Goal: Task Accomplishment & Management: Manage account settings

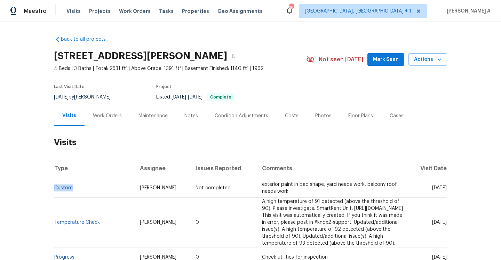
drag, startPoint x: 78, startPoint y: 188, endPoint x: 56, endPoint y: 188, distance: 22.6
click at [55, 188] on td "Custom" at bounding box center [94, 187] width 80 height 19
copy link "Custom"
click at [396, 101] on section "[STREET_ADDRESS][PERSON_NAME] 4 Beds | 3 Baths | Total: 2531 ft² | Above Grade:…" at bounding box center [250, 76] width 393 height 58
click at [396, 114] on div "Cases" at bounding box center [397, 115] width 14 height 7
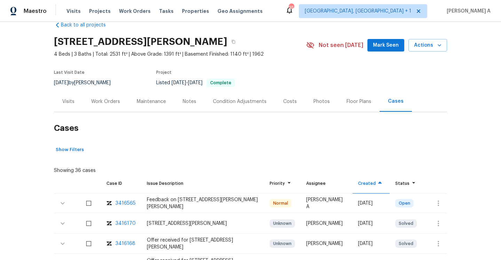
scroll to position [46, 0]
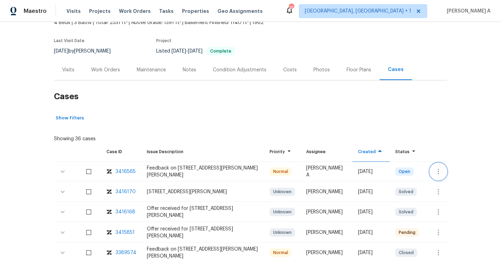
click at [441, 171] on icon "button" at bounding box center [438, 171] width 8 height 8
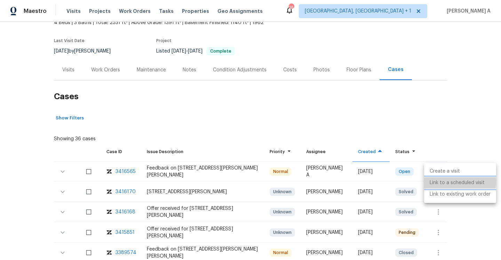
click at [445, 182] on li "Link to a scheduled visit" at bounding box center [460, 182] width 72 height 11
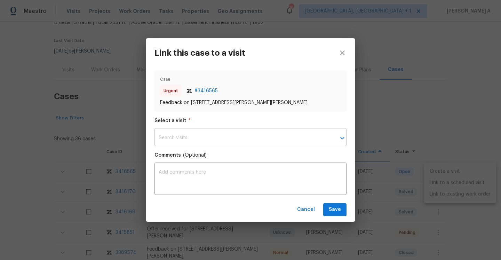
click at [270, 132] on input "text" at bounding box center [240, 138] width 173 height 16
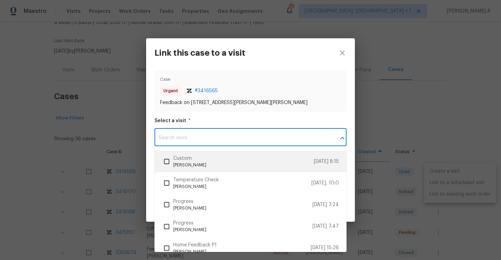
click at [274, 152] on li "Custom Nichole Darst 8/15/25, 8:15" at bounding box center [250, 162] width 192 height 22
checkbox input "true"
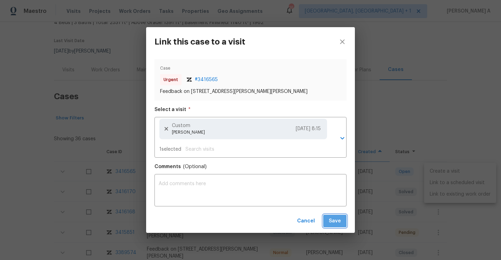
click at [339, 220] on span "Save" at bounding box center [335, 221] width 12 height 9
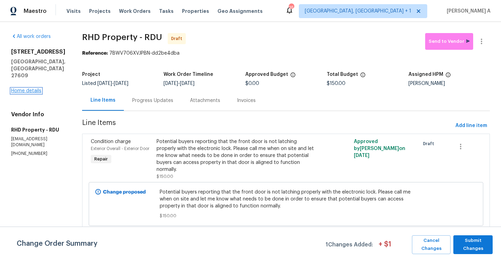
click at [30, 88] on link "Home details" at bounding box center [26, 90] width 30 height 5
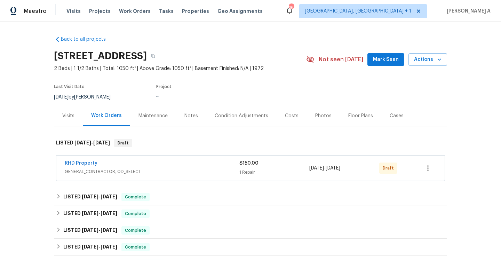
click at [69, 113] on div "Visits" at bounding box center [68, 115] width 12 height 7
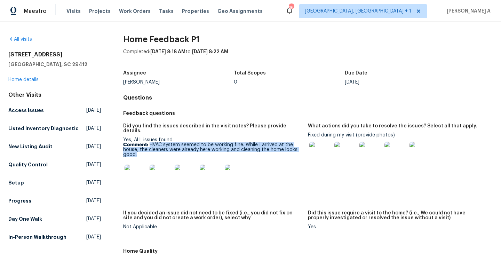
drag, startPoint x: 151, startPoint y: 139, endPoint x: 177, endPoint y: 148, distance: 28.2
click at [177, 148] on p "Comment: HVAC system seemed to be working fine. While I arrived at the house, t…" at bounding box center [212, 149] width 179 height 15
copy p "HVAC system seemed to be working fine. While I arrived at the house, the cleane…"
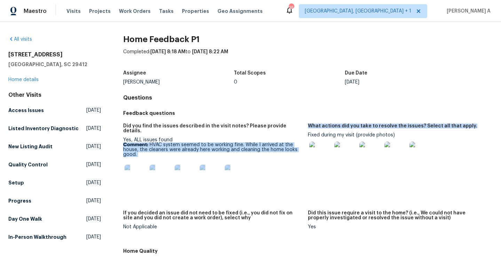
drag, startPoint x: 308, startPoint y: 134, endPoint x: 382, endPoint y: 132, distance: 74.1
click at [381, 132] on div "Did you find the issues described in the visit notes? Please provide details. Y…" at bounding box center [308, 181] width 370 height 125
click at [382, 133] on div "Fixed during my visit (provide photos)" at bounding box center [397, 150] width 179 height 35
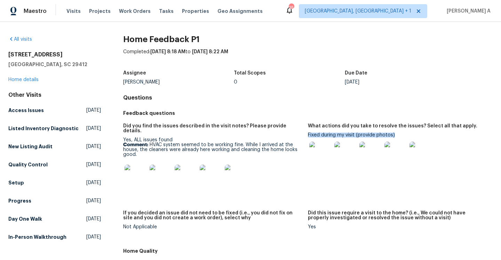
drag, startPoint x: 395, startPoint y: 133, endPoint x: 308, endPoint y: 134, distance: 87.0
click at [308, 134] on div "Fixed during my visit (provide photos)" at bounding box center [397, 150] width 179 height 35
copy div "Fixed during my visit (provide photos)"
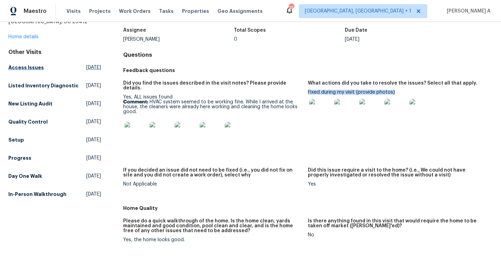
scroll to position [23, 0]
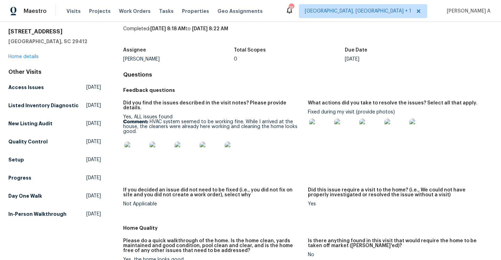
click at [39, 60] on div "All visits 932 Portabella Ln Charleston, SC 29412 Home details Other Visits Acc…" at bounding box center [54, 116] width 93 height 207
click at [36, 56] on link "Home details" at bounding box center [23, 56] width 30 height 5
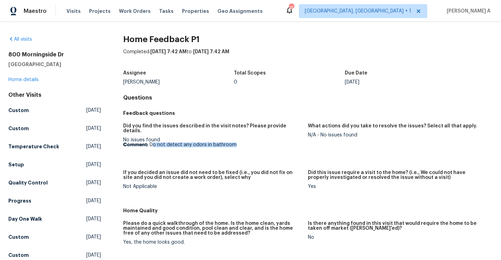
drag, startPoint x: 151, startPoint y: 140, endPoint x: 239, endPoint y: 140, distance: 87.3
click at [239, 142] on p "Comment: Do not detect any odors in bathroom" at bounding box center [212, 144] width 179 height 5
copy p "o not detect any odors in bathroom"
drag, startPoint x: 323, startPoint y: 136, endPoint x: 360, endPoint y: 136, distance: 37.2
click at [360, 136] on div "N/A - No issues found" at bounding box center [397, 135] width 179 height 5
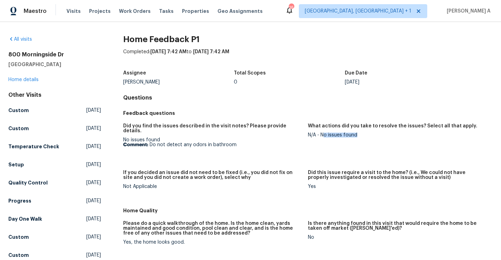
copy div "o issues found"
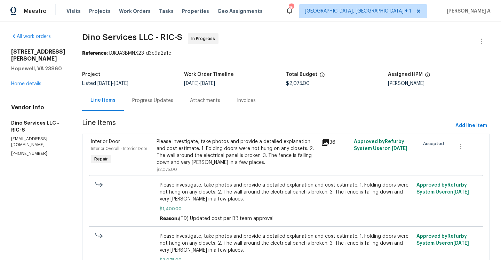
click at [174, 105] on div "Progress Updates" at bounding box center [153, 100] width 58 height 21
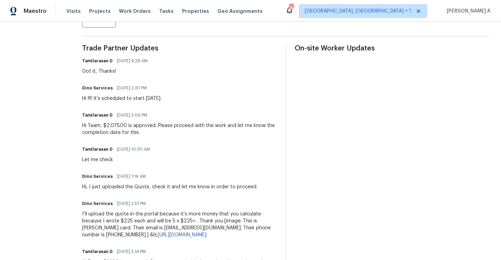
scroll to position [198, 0]
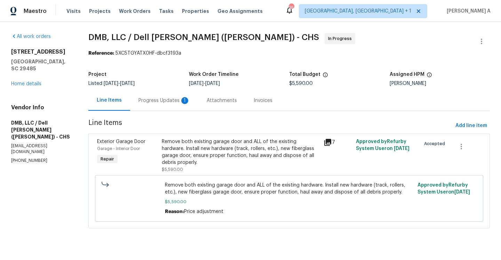
click at [174, 98] on div "Progress Updates 1" at bounding box center [163, 100] width 51 height 7
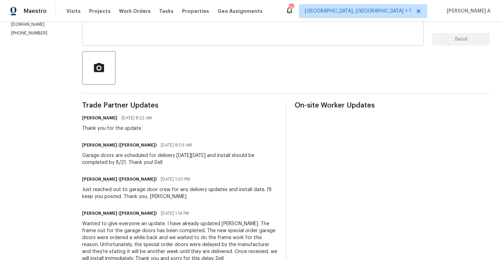
scroll to position [158, 0]
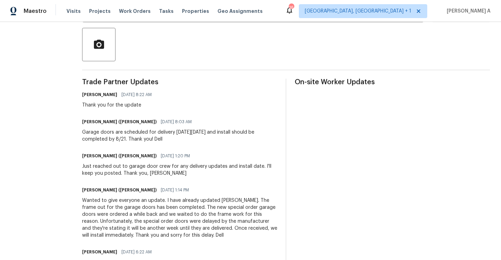
click at [136, 140] on div "Garage doors are scheduled for delivery on Wednesday 8/20 and install should be…" at bounding box center [179, 136] width 195 height 14
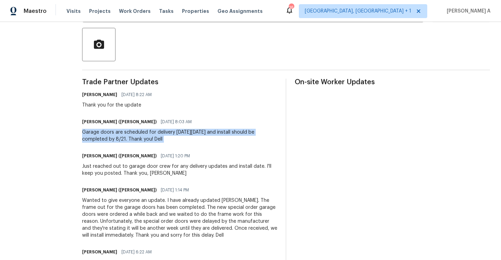
click at [136, 140] on div "Garage doors are scheduled for delivery on Wednesday 8/20 and install should be…" at bounding box center [179, 136] width 195 height 14
copy div "Garage doors are scheduled for delivery on Wednesday 8/20 and install should be…"
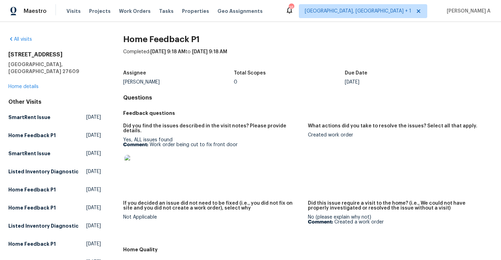
click at [38, 74] on div "5038 Flint Ridge Pl Raleigh, NC 27609 Home details" at bounding box center [54, 70] width 93 height 39
click at [38, 76] on div "5038 Flint Ridge Pl Raleigh, NC 27609 Home details" at bounding box center [54, 70] width 93 height 39
click at [38, 84] on link "Home details" at bounding box center [23, 86] width 30 height 5
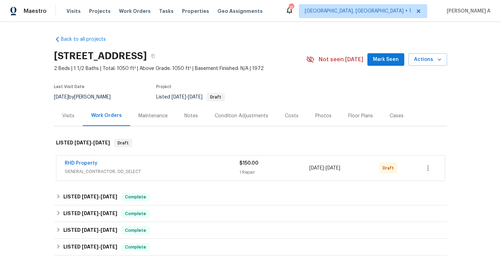
click at [289, 177] on div "RHD Property GENERAL_CONTRACTOR, OD_SELECT $150.00 1 Repair 8/12/2025 - 8/12/20…" at bounding box center [250, 168] width 388 height 25
click at [286, 173] on div "1 Repair" at bounding box center [274, 172] width 70 height 7
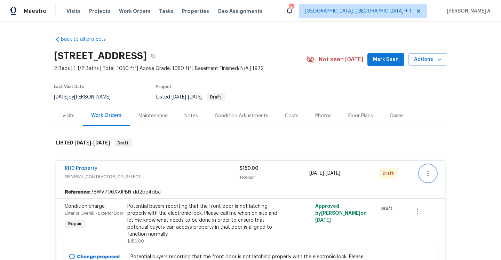
click at [430, 175] on icon "button" at bounding box center [428, 173] width 8 height 8
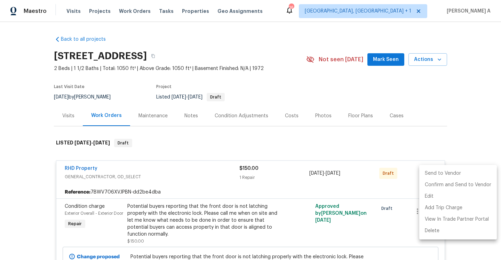
click at [430, 175] on li "Send to Vendor" at bounding box center [458, 173] width 78 height 11
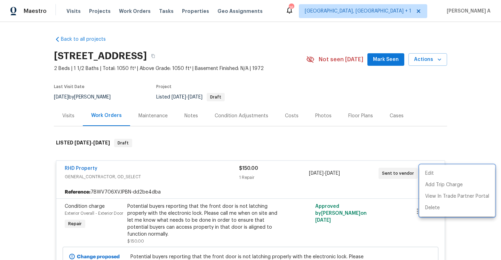
click at [278, 157] on div at bounding box center [250, 130] width 501 height 260
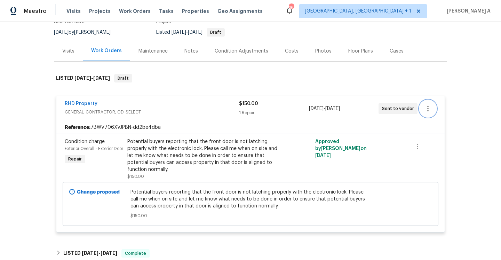
scroll to position [75, 0]
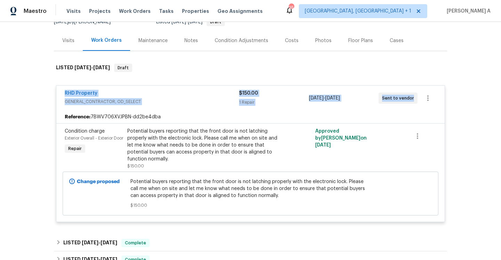
drag, startPoint x: 62, startPoint y: 94, endPoint x: 411, endPoint y: 99, distance: 349.7
click at [411, 99] on div "RHD Property GENERAL_CONTRACTOR, OD_SELECT $150.00 1 Repair 8/12/2025 - 8/12/20…" at bounding box center [250, 98] width 388 height 25
copy div "RHD Property GENERAL_CONTRACTOR, OD_SELECT $150.00 1 Repair 8/12/2025 - 8/12/20…"
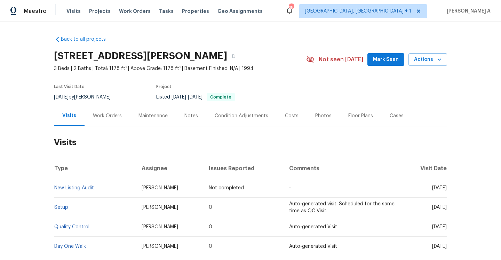
click at [93, 122] on div "Work Orders" at bounding box center [108, 115] width 46 height 21
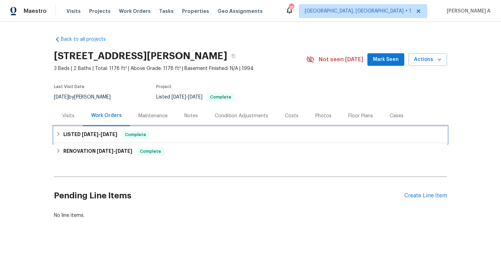
click at [99, 130] on h6 "LISTED 7/30/25 - 7/31/25" at bounding box center [90, 134] width 54 height 8
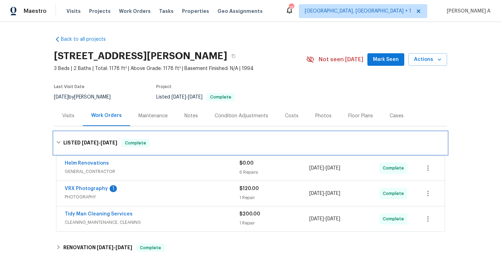
click at [103, 136] on div "LISTED 7/30/25 - 7/31/25 Complete" at bounding box center [250, 143] width 393 height 22
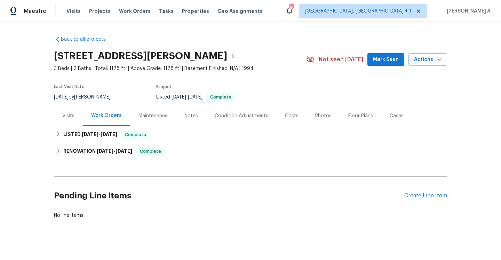
click at [66, 124] on div "Visits" at bounding box center [68, 115] width 29 height 21
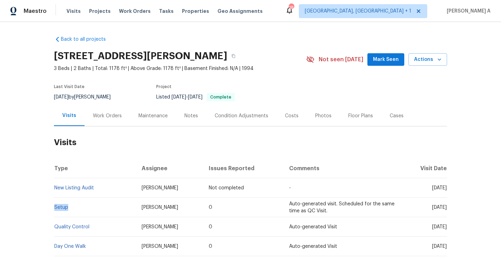
drag, startPoint x: 70, startPoint y: 211, endPoint x: 55, endPoint y: 210, distance: 14.7
click at [55, 210] on td "Setup" at bounding box center [95, 207] width 82 height 19
copy link "Setup"
click at [103, 120] on div "Work Orders" at bounding box center [108, 115] width 46 height 21
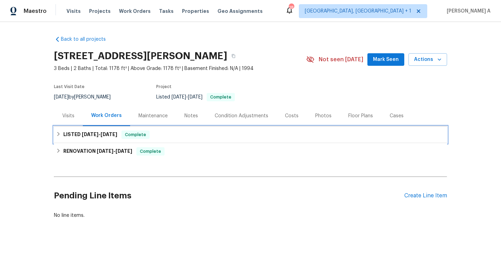
click at [110, 141] on div "LISTED 7/30/25 - 7/31/25 Complete" at bounding box center [250, 134] width 393 height 17
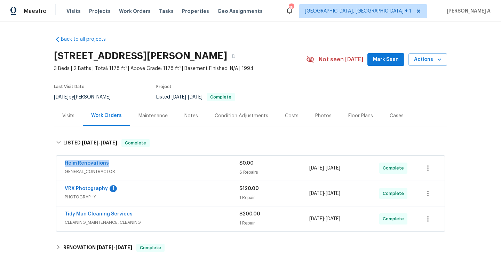
drag, startPoint x: 113, startPoint y: 166, endPoint x: 66, endPoint y: 165, distance: 47.0
click at [66, 165] on div "Helm Renovations" at bounding box center [152, 164] width 175 height 8
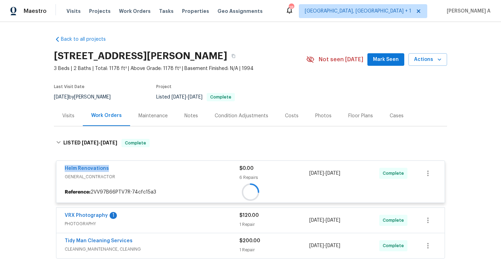
copy link "Helm Renovations"
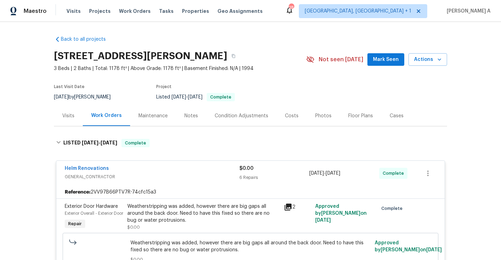
click at [82, 118] on div "Visits" at bounding box center [68, 115] width 29 height 21
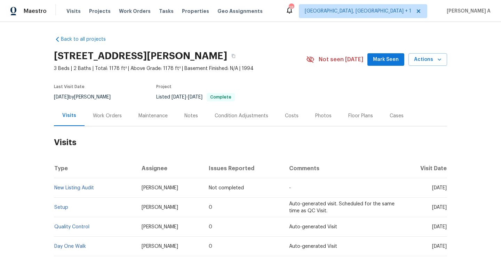
click at [441, 53] on div "Not seen today Mark Seen Actions" at bounding box center [376, 59] width 141 height 13
click at [438, 62] on icon "button" at bounding box center [439, 59] width 7 height 7
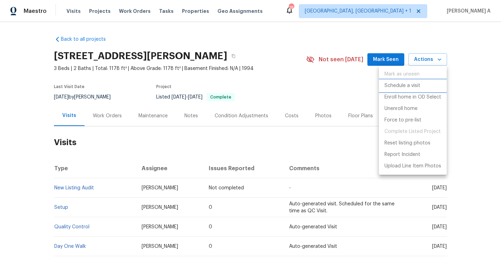
click at [421, 84] on li "Schedule a visit" at bounding box center [413, 85] width 68 height 11
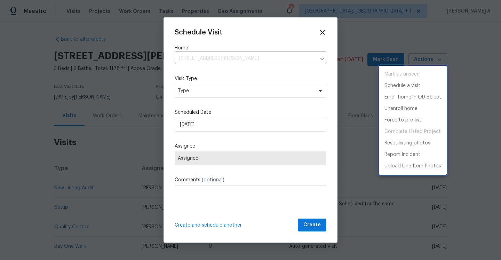
click at [239, 93] on div at bounding box center [250, 130] width 501 height 260
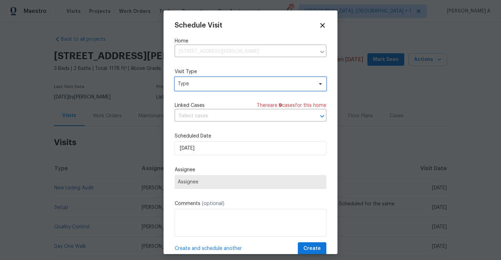
click at [236, 87] on span "Type" at bounding box center [245, 83] width 135 height 7
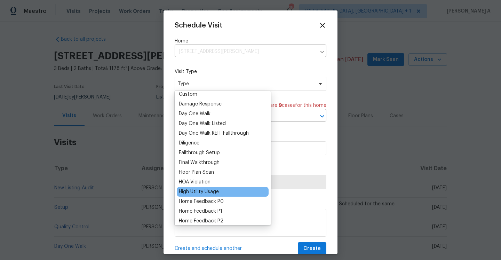
scroll to position [112, 0]
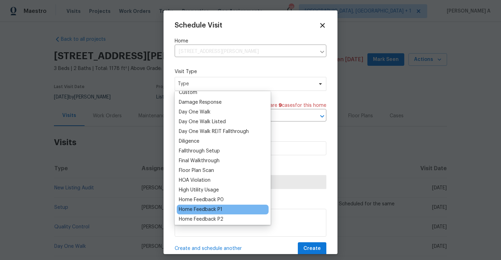
click at [221, 211] on div "Home Feedback P1" at bounding box center [200, 209] width 43 height 7
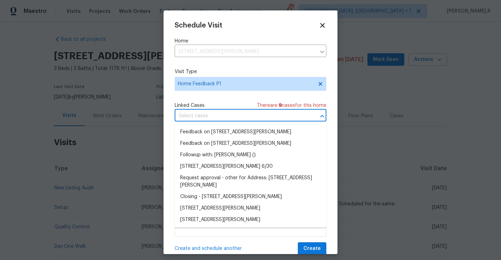
click at [209, 118] on input "text" at bounding box center [241, 116] width 132 height 11
click at [212, 130] on li "Feedback on 125 Northshore Dr, Chapin, SC 29036" at bounding box center [251, 131] width 152 height 11
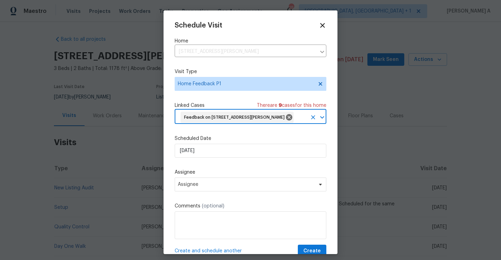
click at [210, 119] on span "Feedback on 125 Northshore Dr, Chapin, SC 29036" at bounding box center [235, 117] width 103 height 6
click at [290, 118] on icon at bounding box center [289, 117] width 6 height 6
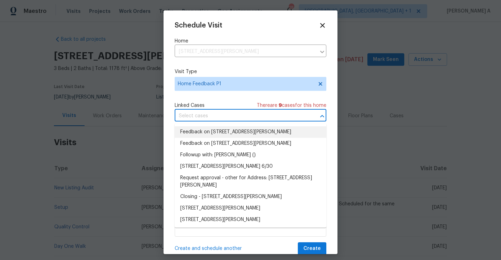
click at [274, 118] on input "text" at bounding box center [241, 116] width 132 height 11
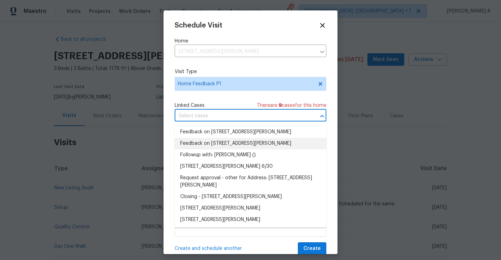
click at [232, 146] on li "Feedback on 125 Northshore Dr, Chapin, SC 29036" at bounding box center [251, 143] width 152 height 11
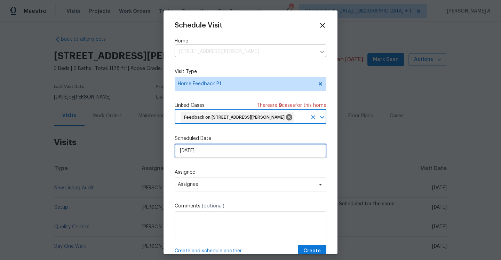
click at [231, 149] on input "8/15/2025" at bounding box center [251, 151] width 152 height 14
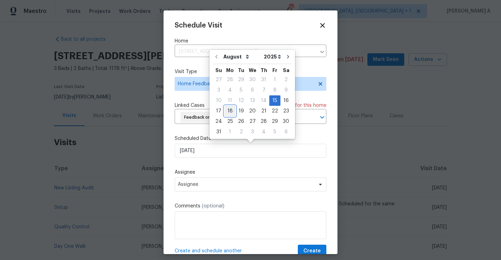
click at [231, 113] on div "18" at bounding box center [229, 111] width 11 height 10
type input "8/18/2025"
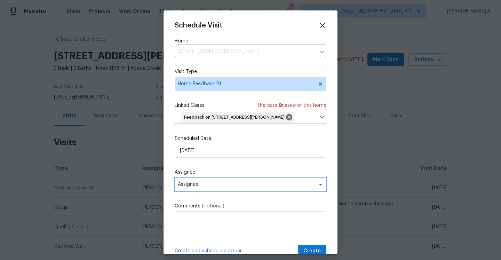
click at [223, 185] on span "Assignee" at bounding box center [246, 185] width 136 height 6
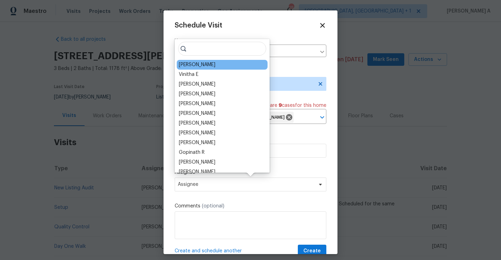
click at [196, 66] on div "Kati Dunn" at bounding box center [197, 64] width 37 height 7
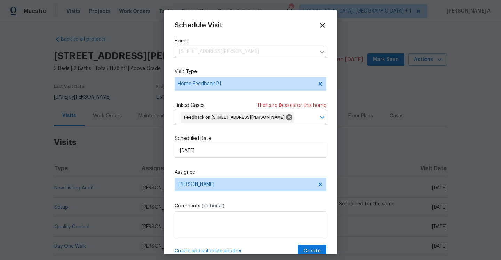
click at [236, 240] on div "Schedule Visit Home 125 Northshore Dr, Chapin, SC 29036 ​ Visit Type Home Feedb…" at bounding box center [251, 140] width 152 height 236
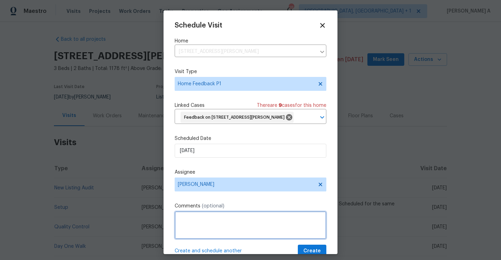
click at [233, 234] on textarea at bounding box center [251, 225] width 152 height 28
paste textarea "no keys at the lb"
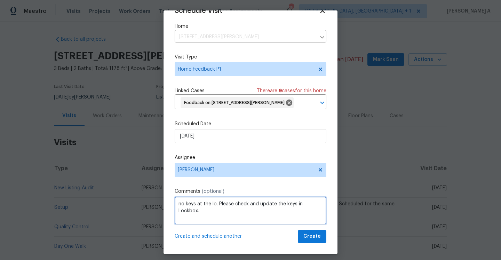
type textarea "no keys at the lb. Please check and update the keys in Lockbox."
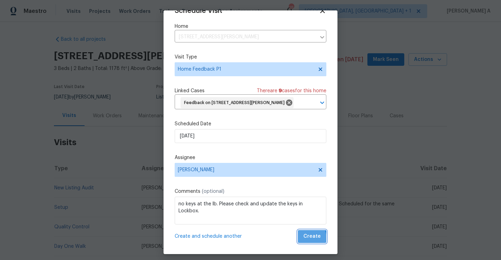
click at [304, 239] on button "Create" at bounding box center [312, 236] width 29 height 13
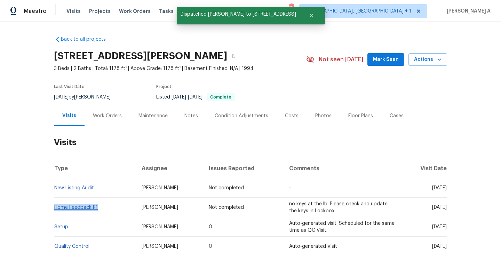
drag, startPoint x: 102, startPoint y: 207, endPoint x: 56, endPoint y: 205, distance: 46.0
click at [56, 205] on td "Home Feedback P1" at bounding box center [95, 207] width 82 height 19
copy link "Home Feedback P1"
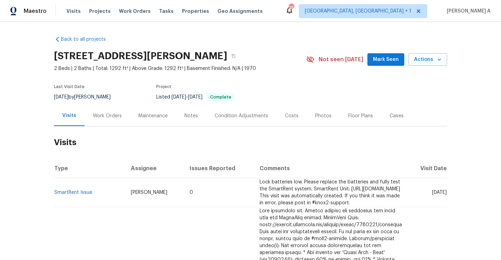
click at [115, 121] on div "Work Orders" at bounding box center [108, 115] width 46 height 21
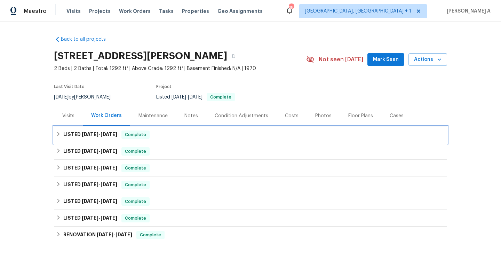
click at [116, 134] on span "[DATE]" at bounding box center [109, 134] width 17 height 5
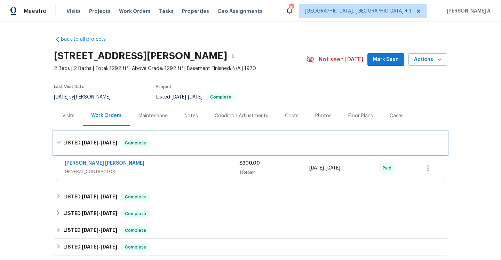
click at [118, 136] on div "LISTED [DATE] - [DATE] Complete" at bounding box center [250, 143] width 393 height 22
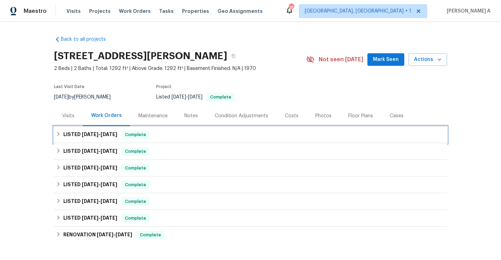
click at [109, 135] on span "[DATE]" at bounding box center [109, 134] width 17 height 5
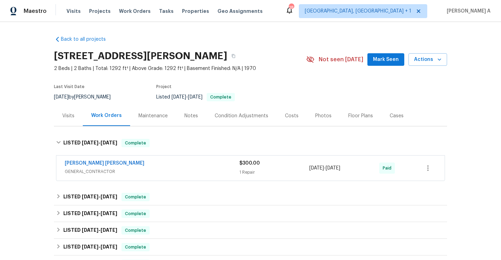
click at [134, 168] on span "GENERAL_CONTRACTOR" at bounding box center [152, 171] width 175 height 7
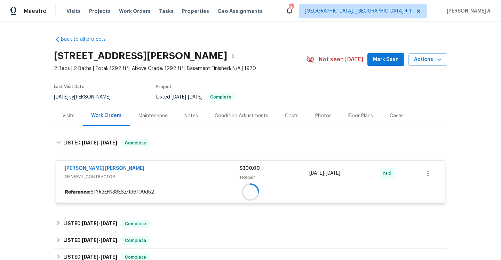
scroll to position [86, 0]
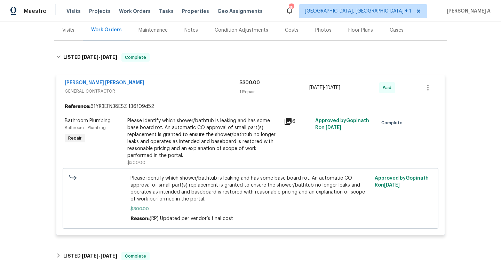
click at [157, 86] on div "[PERSON_NAME] [PERSON_NAME]" at bounding box center [152, 83] width 175 height 8
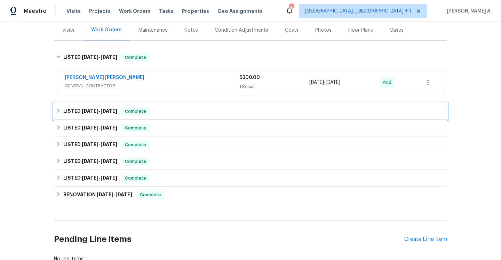
click at [156, 115] on div "LISTED [DATE] - [DATE] Complete" at bounding box center [250, 111] width 389 height 8
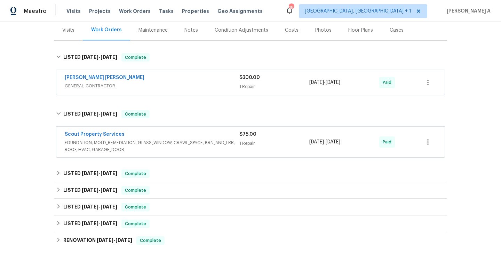
click at [173, 144] on span "FOUNDATION, MOLD_REMEDIATION, GLASS_WINDOW, CRAWL_SPACE, BRN_AND_LRR, ROOF, HVA…" at bounding box center [152, 146] width 175 height 14
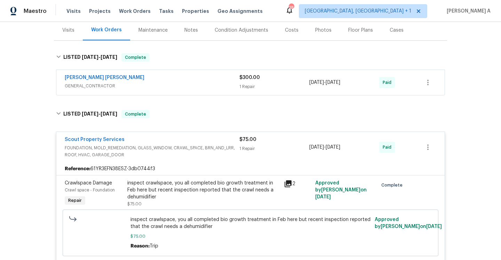
click at [173, 144] on span "FOUNDATION, MOLD_REMEDIATION, GLASS_WINDOW, CRAWL_SPACE, BRN_AND_LRR, ROOF, HVA…" at bounding box center [152, 151] width 175 height 14
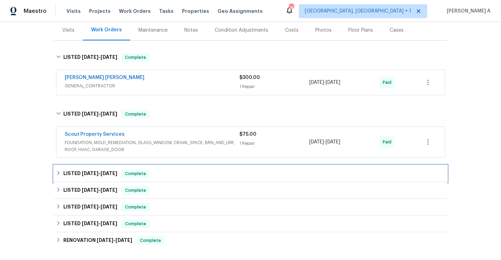
click at [180, 169] on div "LISTED [DATE] - [DATE] Complete" at bounding box center [250, 173] width 393 height 17
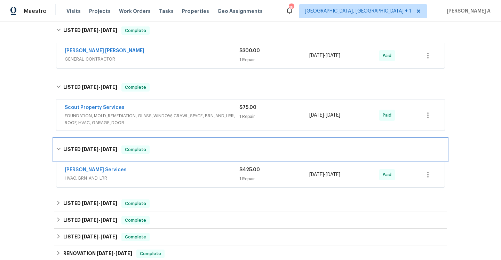
scroll to position [128, 0]
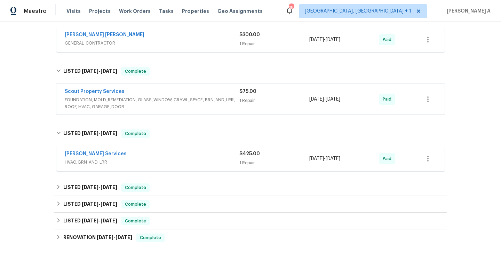
click at [167, 159] on span "HVAC, BRN_AND_LRR" at bounding box center [152, 162] width 175 height 7
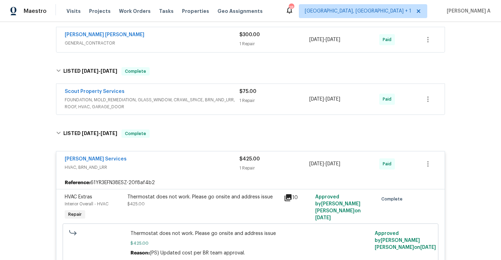
click at [167, 159] on div "[PERSON_NAME] Services" at bounding box center [152, 160] width 175 height 8
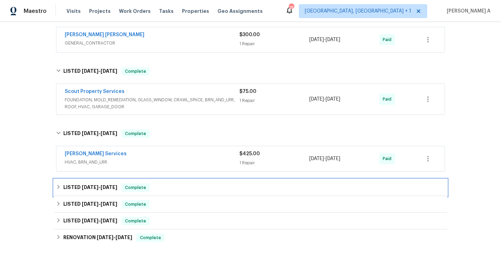
click at [176, 181] on div "LISTED [DATE] - [DATE] Complete" at bounding box center [250, 187] width 393 height 17
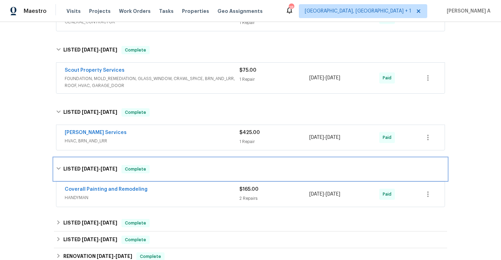
scroll to position [166, 0]
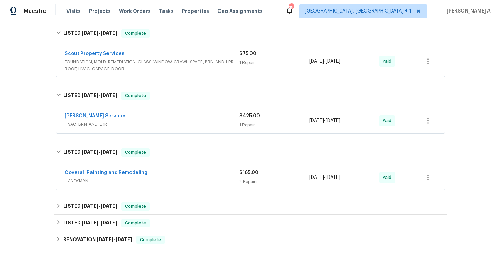
click at [176, 181] on span "HANDYMAN" at bounding box center [152, 180] width 175 height 7
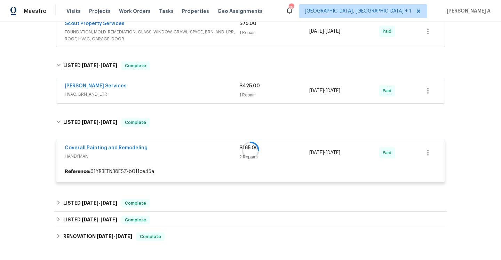
scroll to position [213, 0]
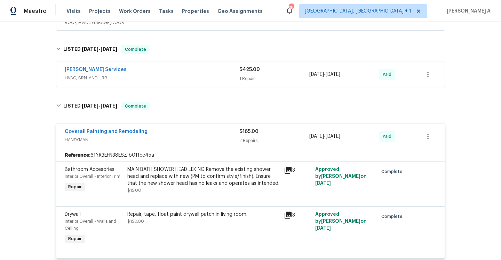
click at [173, 138] on span "HANDYMAN" at bounding box center [152, 139] width 175 height 7
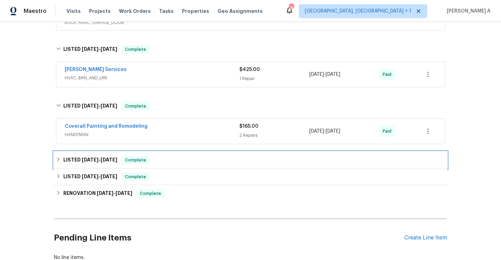
click at [174, 158] on div "LISTED [DATE] - [DATE] Complete" at bounding box center [250, 160] width 389 height 8
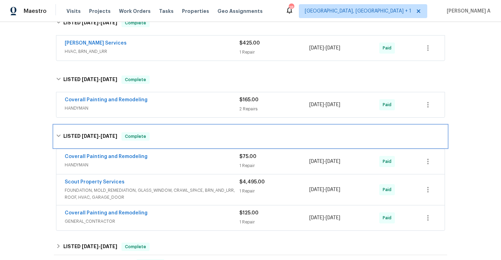
scroll to position [262, 0]
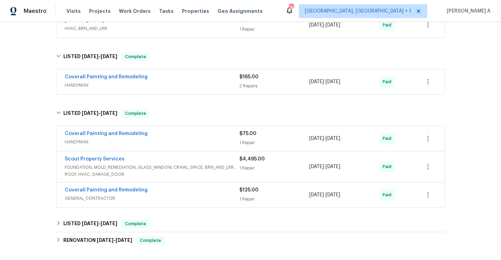
click at [175, 146] on div "Coverall Painting and Remodeling HANDYMAN" at bounding box center [152, 138] width 175 height 17
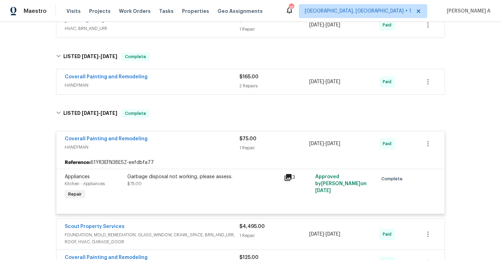
click at [175, 146] on span "HANDYMAN" at bounding box center [152, 147] width 175 height 7
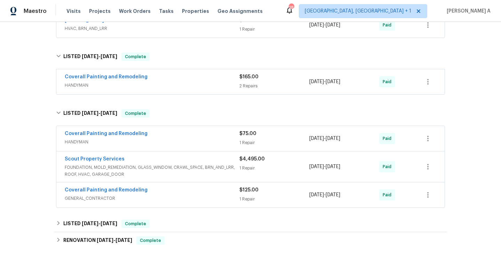
click at [177, 161] on div "Scout Property Services" at bounding box center [152, 160] width 175 height 8
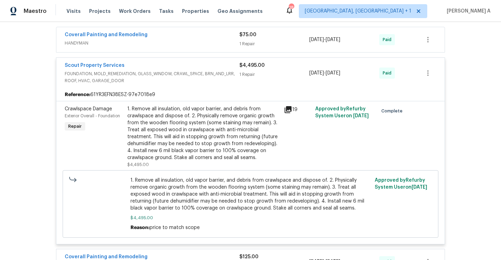
scroll to position [364, 0]
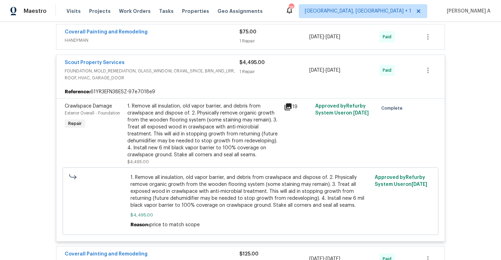
click at [162, 67] on div "Scout Property Services" at bounding box center [152, 63] width 175 height 8
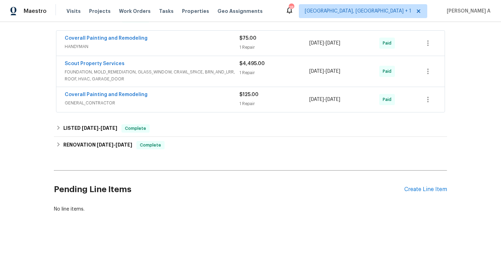
click at [161, 101] on span "GENERAL_CONTRACTOR" at bounding box center [152, 103] width 175 height 7
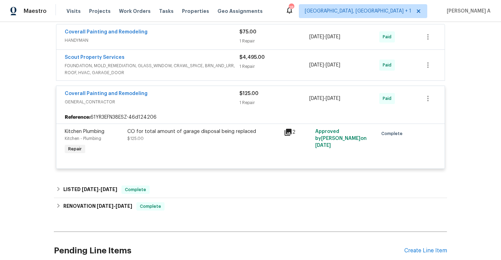
click at [161, 101] on span "GENERAL_CONTRACTOR" at bounding box center [152, 101] width 175 height 7
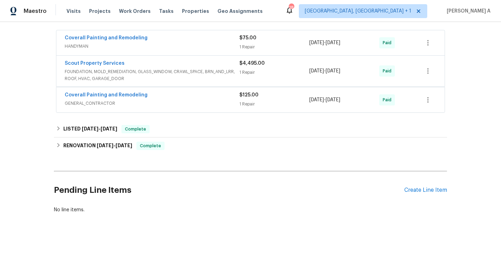
scroll to position [357, 0]
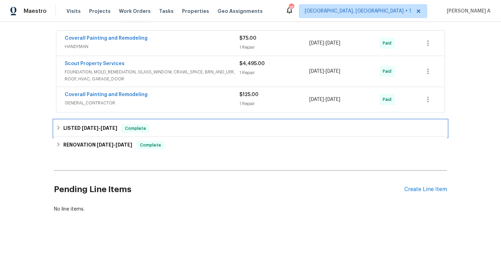
click at [161, 131] on div "LISTED [DATE] - [DATE] Complete" at bounding box center [250, 128] width 389 height 8
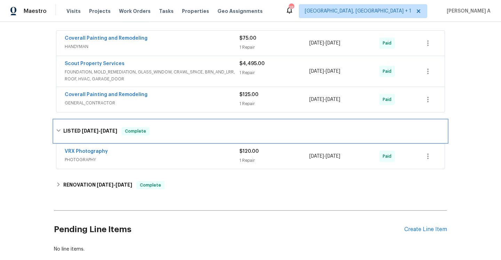
click at [161, 131] on div "LISTED [DATE] - [DATE] Complete" at bounding box center [250, 131] width 389 height 8
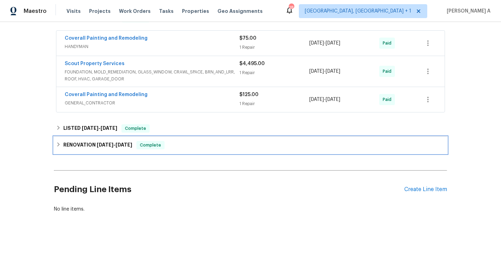
click at [172, 149] on div "RENOVATION [DATE] - [DATE] Complete" at bounding box center [250, 145] width 389 height 8
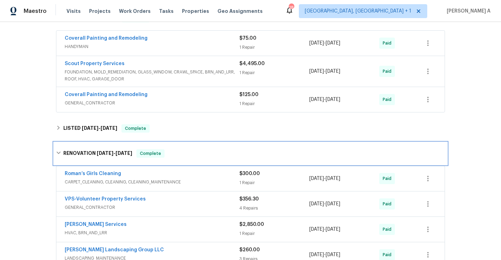
click at [172, 149] on div "RENOVATION [DATE] - [DATE] Complete" at bounding box center [250, 153] width 393 height 22
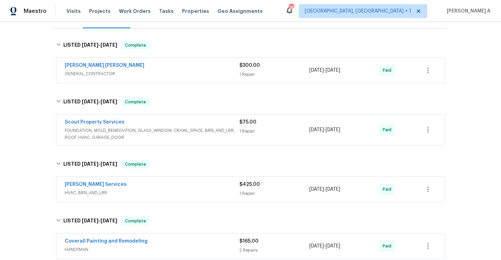
scroll to position [51, 0]
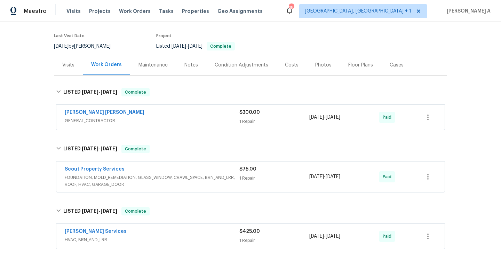
click at [72, 68] on div "Visits" at bounding box center [68, 65] width 29 height 21
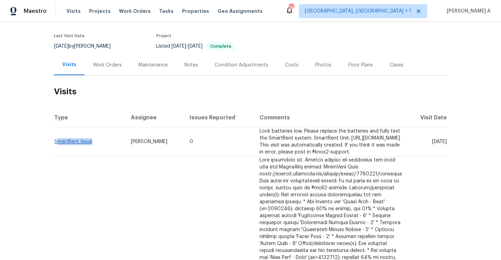
drag, startPoint x: 95, startPoint y: 145, endPoint x: 57, endPoint y: 145, distance: 37.6
click at [57, 145] on td "SmartRent Issue" at bounding box center [89, 141] width 71 height 29
copy link "SmartRent Issue"
click at [108, 67] on div "Work Orders" at bounding box center [107, 65] width 29 height 7
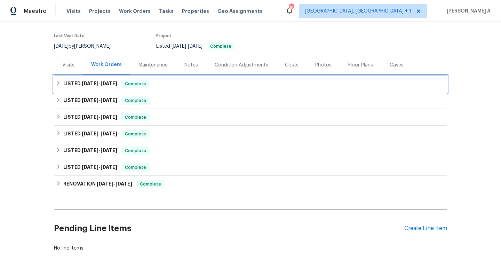
click at [105, 81] on span "[DATE]" at bounding box center [109, 83] width 17 height 5
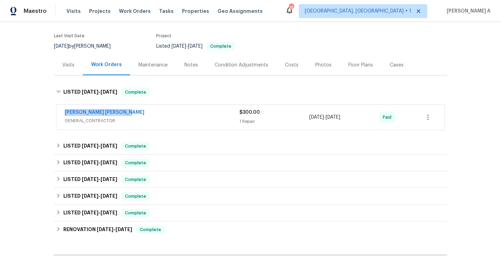
drag, startPoint x: 60, startPoint y: 112, endPoint x: 132, endPoint y: 111, distance: 72.0
click at [132, 111] on div "[PERSON_NAME] [PERSON_NAME] GENERAL_CONTRACTOR $300.00 1 Repair [DATE] - [DATE]…" at bounding box center [250, 117] width 388 height 25
copy link "[PERSON_NAME] [PERSON_NAME]"
click at [158, 116] on div "[PERSON_NAME] [PERSON_NAME]" at bounding box center [152, 113] width 175 height 8
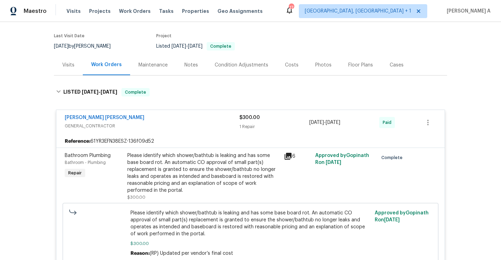
click at [74, 70] on div "Visits" at bounding box center [68, 65] width 29 height 21
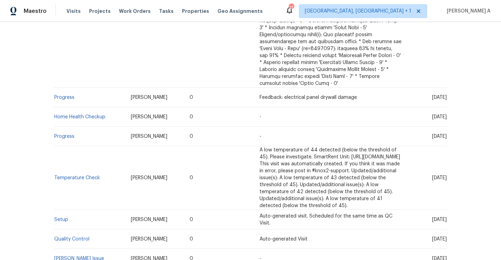
scroll to position [651, 0]
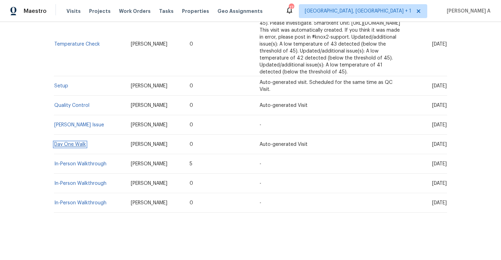
click at [77, 145] on link "Day One Walk" at bounding box center [70, 144] width 32 height 5
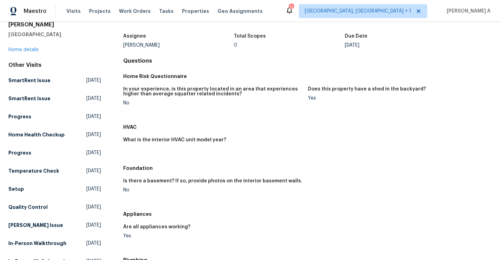
scroll to position [101, 0]
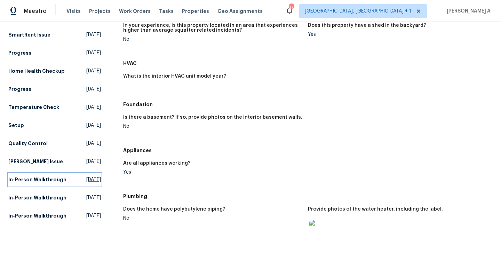
click at [86, 176] on span "[DATE]" at bounding box center [93, 179] width 15 height 7
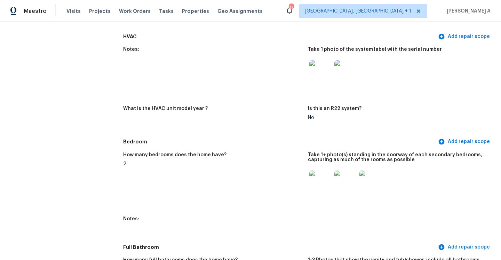
scroll to position [630, 0]
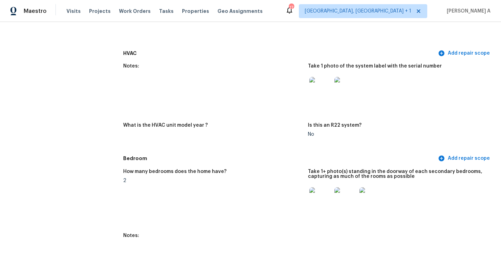
click at [323, 87] on img at bounding box center [320, 88] width 22 height 22
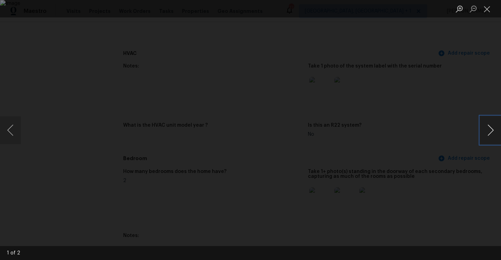
click at [490, 122] on button "Next image" at bounding box center [490, 130] width 21 height 28
click at [465, 100] on div "Lightbox" at bounding box center [250, 130] width 501 height 260
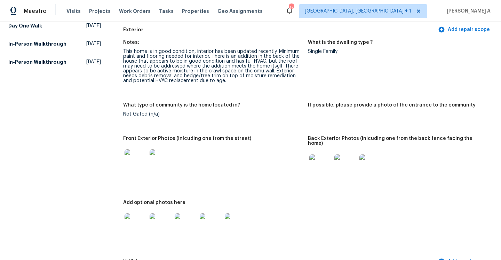
scroll to position [0, 0]
